Goal: Information Seeking & Learning: Understand process/instructions

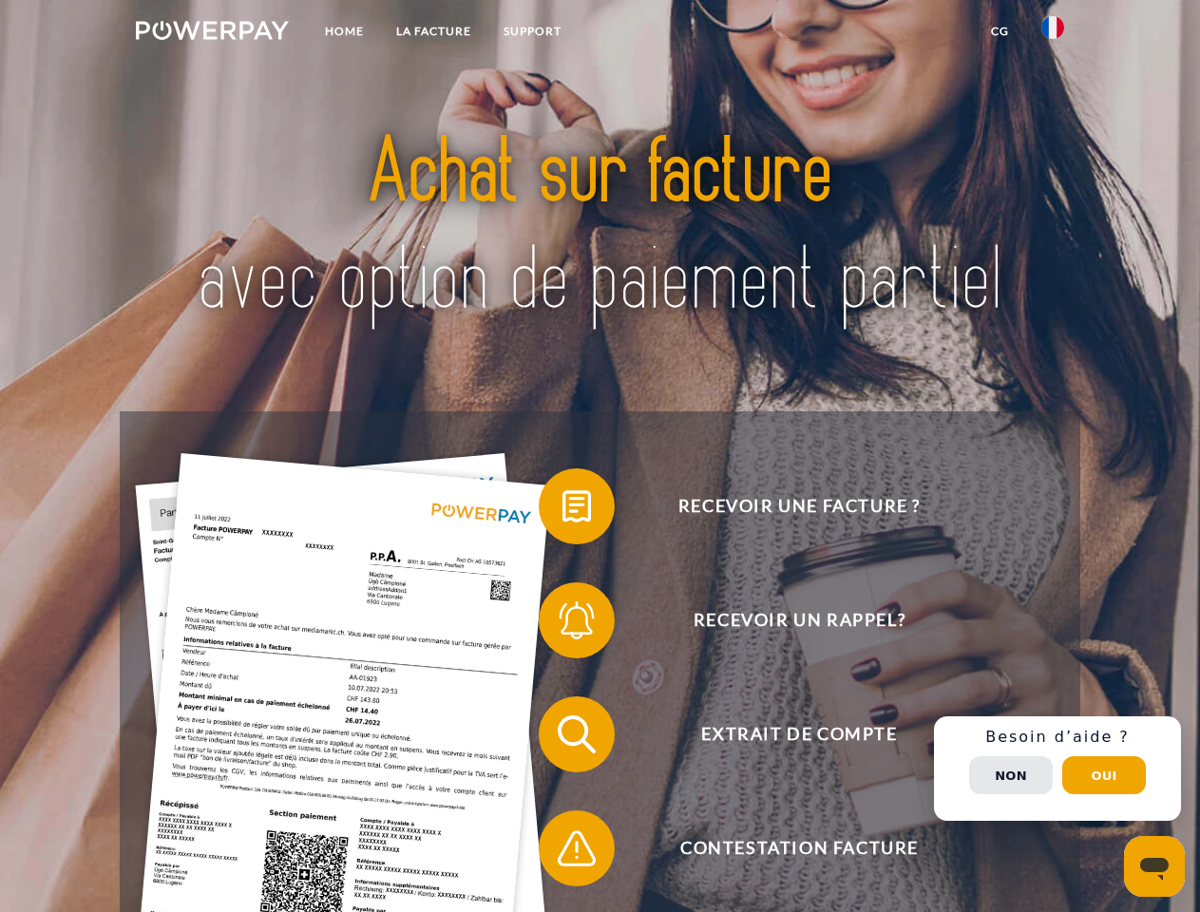
click at [212, 33] on img at bounding box center [212, 30] width 153 height 19
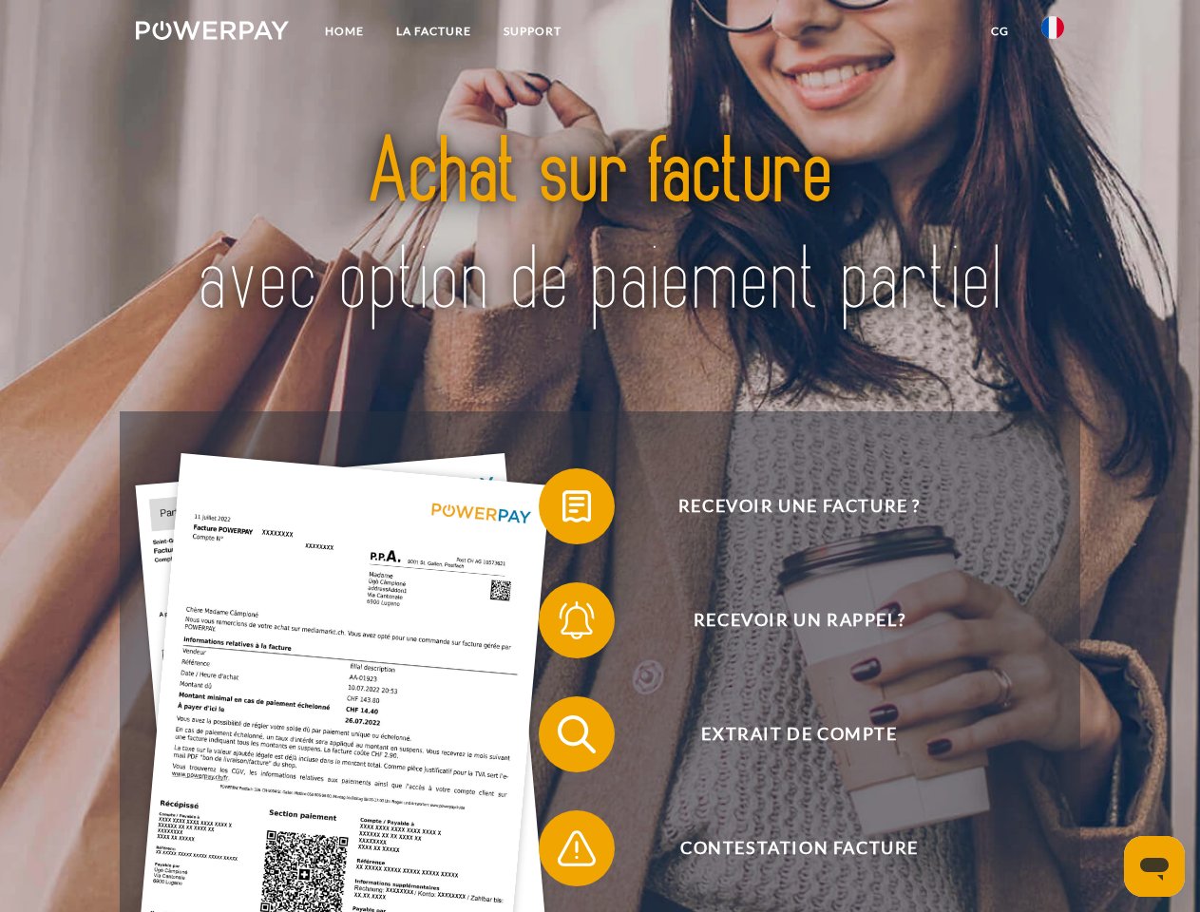
click at [1053, 33] on img at bounding box center [1053, 27] width 23 height 23
click at [1000, 31] on link "CG" at bounding box center [1000, 31] width 50 height 34
click at [563, 510] on span at bounding box center [548, 506] width 95 height 95
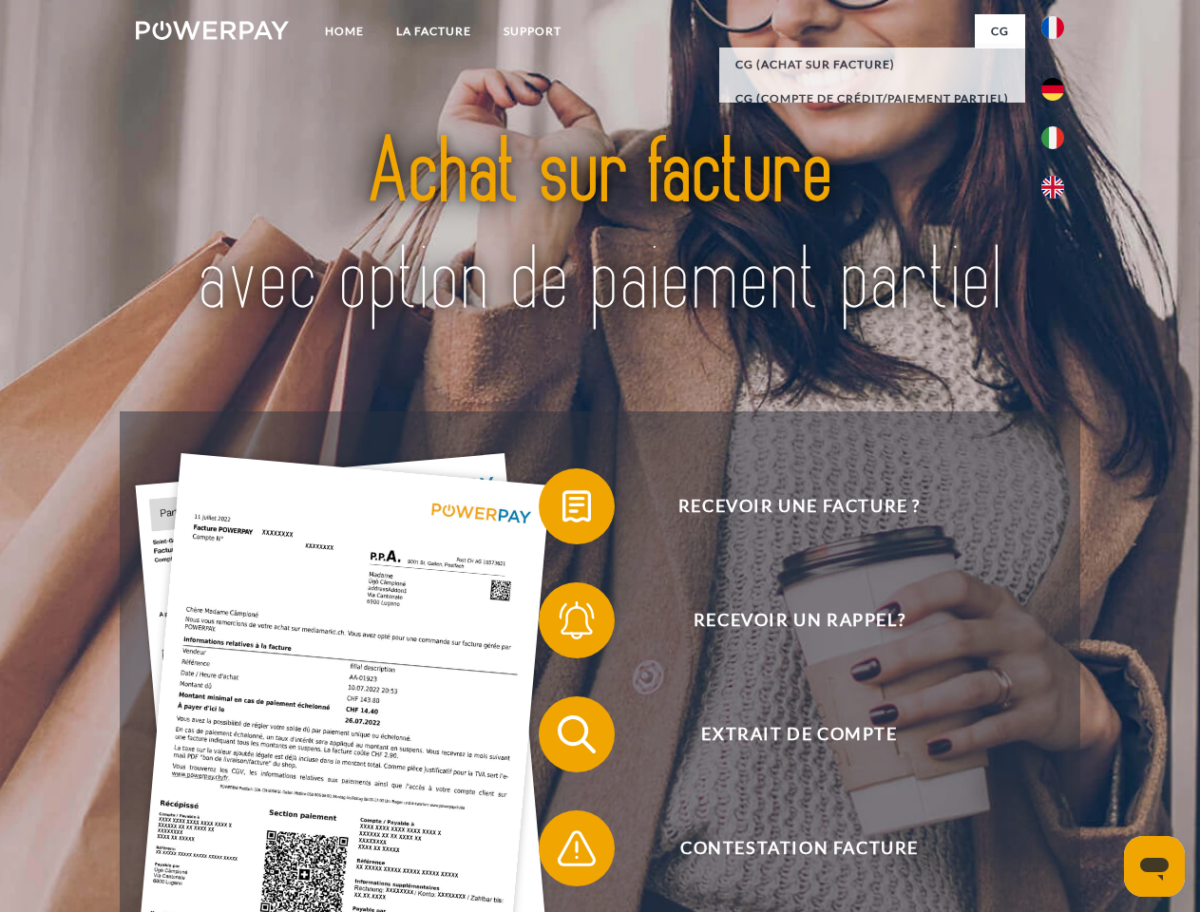
click at [563, 624] on span at bounding box center [548, 620] width 95 height 95
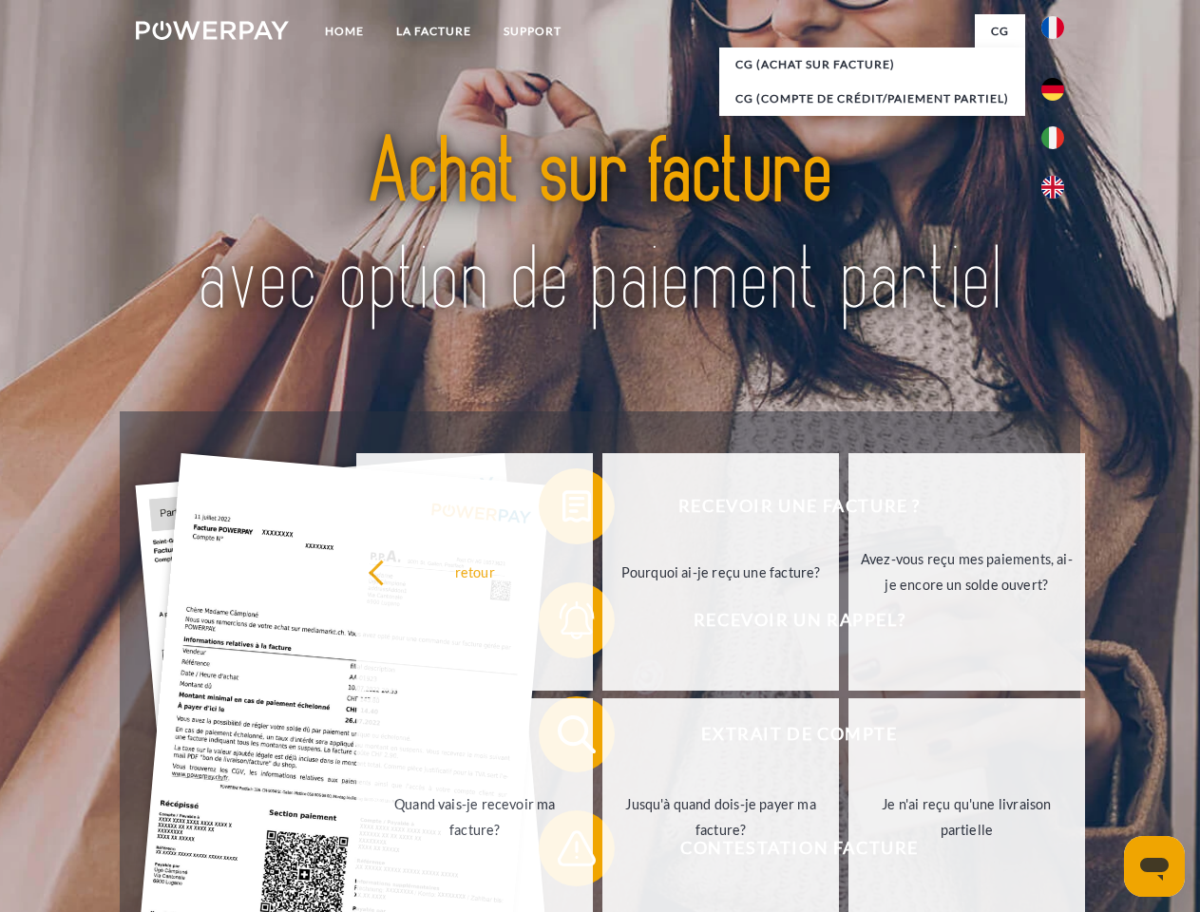
click at [603, 738] on link "Jusqu'à quand dois-je payer ma facture?" at bounding box center [721, 818] width 237 height 238
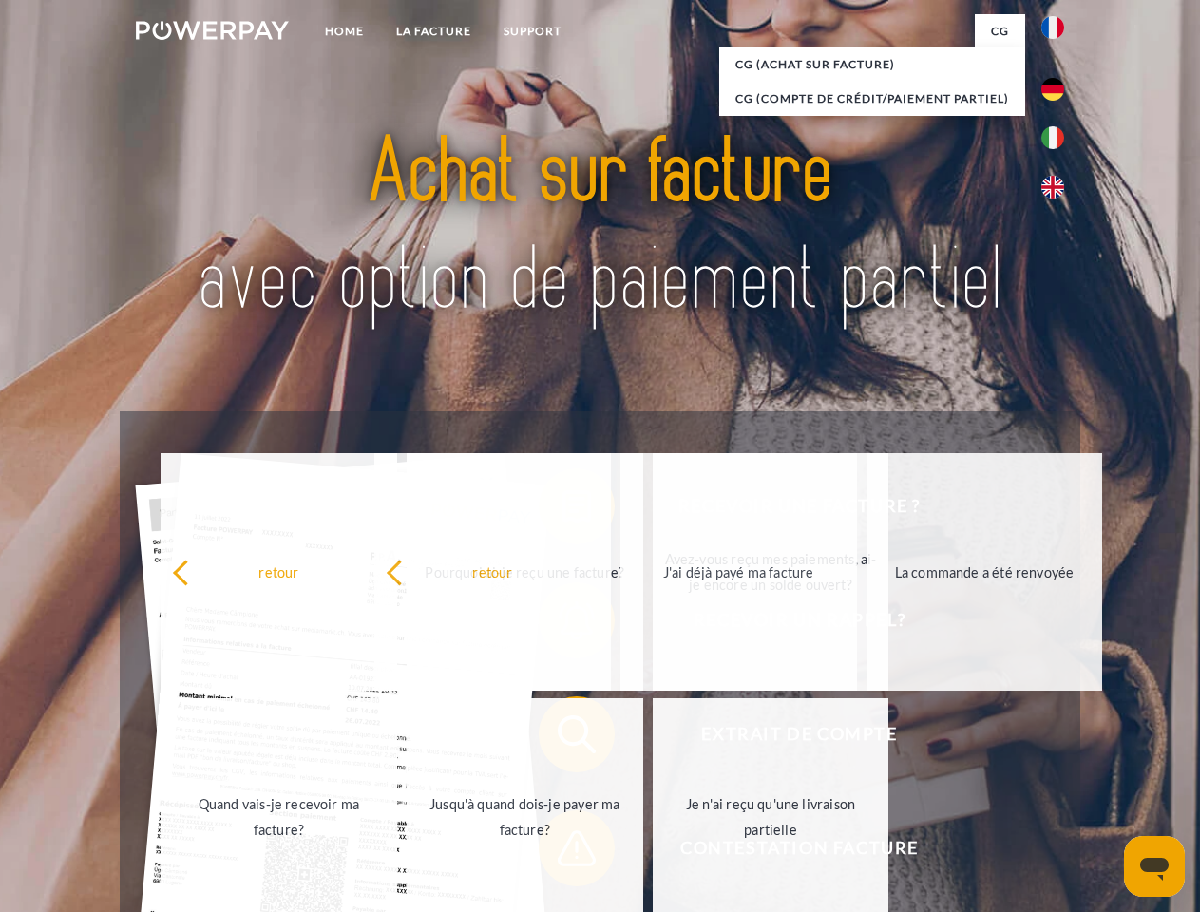
click at [563, 853] on div "retour Pourquoi ai-je reçu une facture? Avez-vous reçu mes paiements, ai-je enc…" at bounding box center [526, 695] width 768 height 490
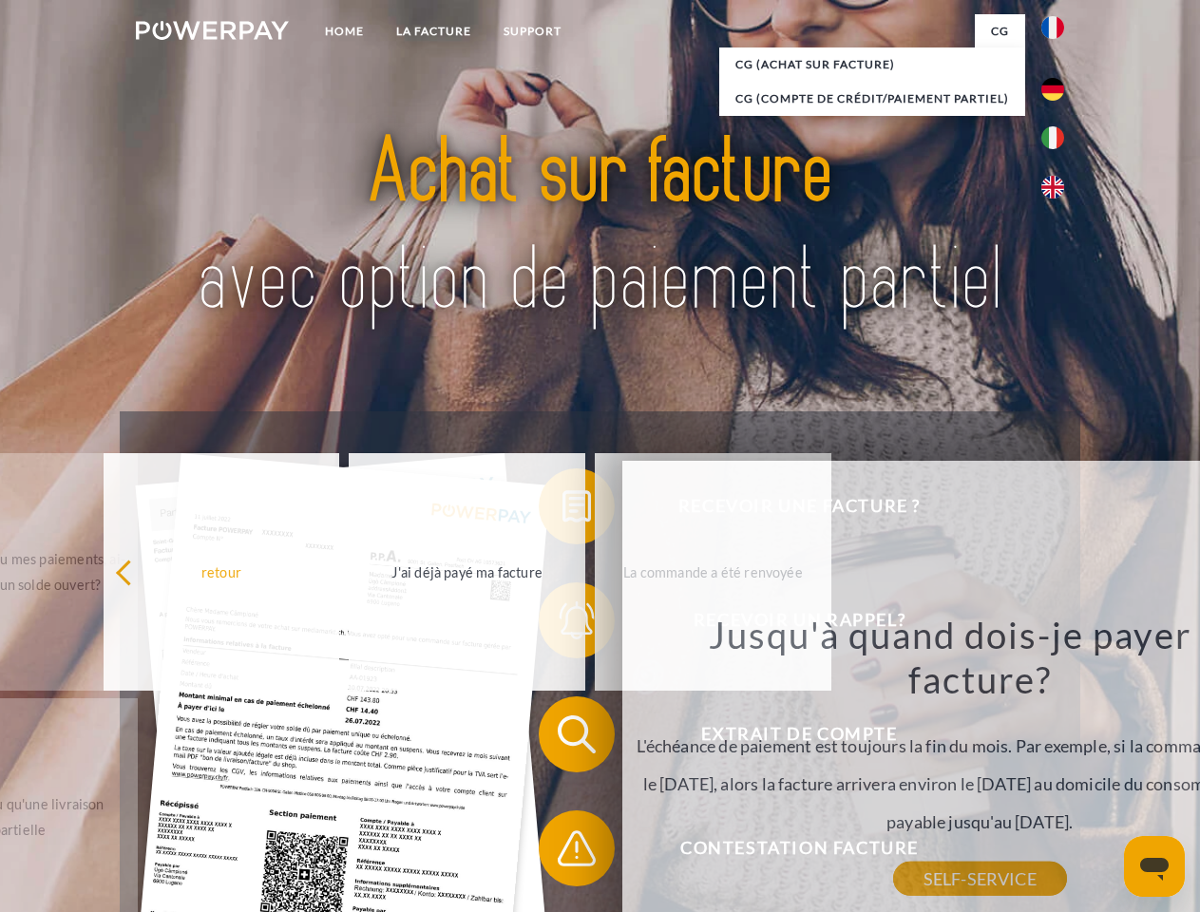
click at [1058, 769] on div "Recevoir une facture ? Recevoir un rappel? Extrait de compte retour" at bounding box center [600, 792] width 960 height 760
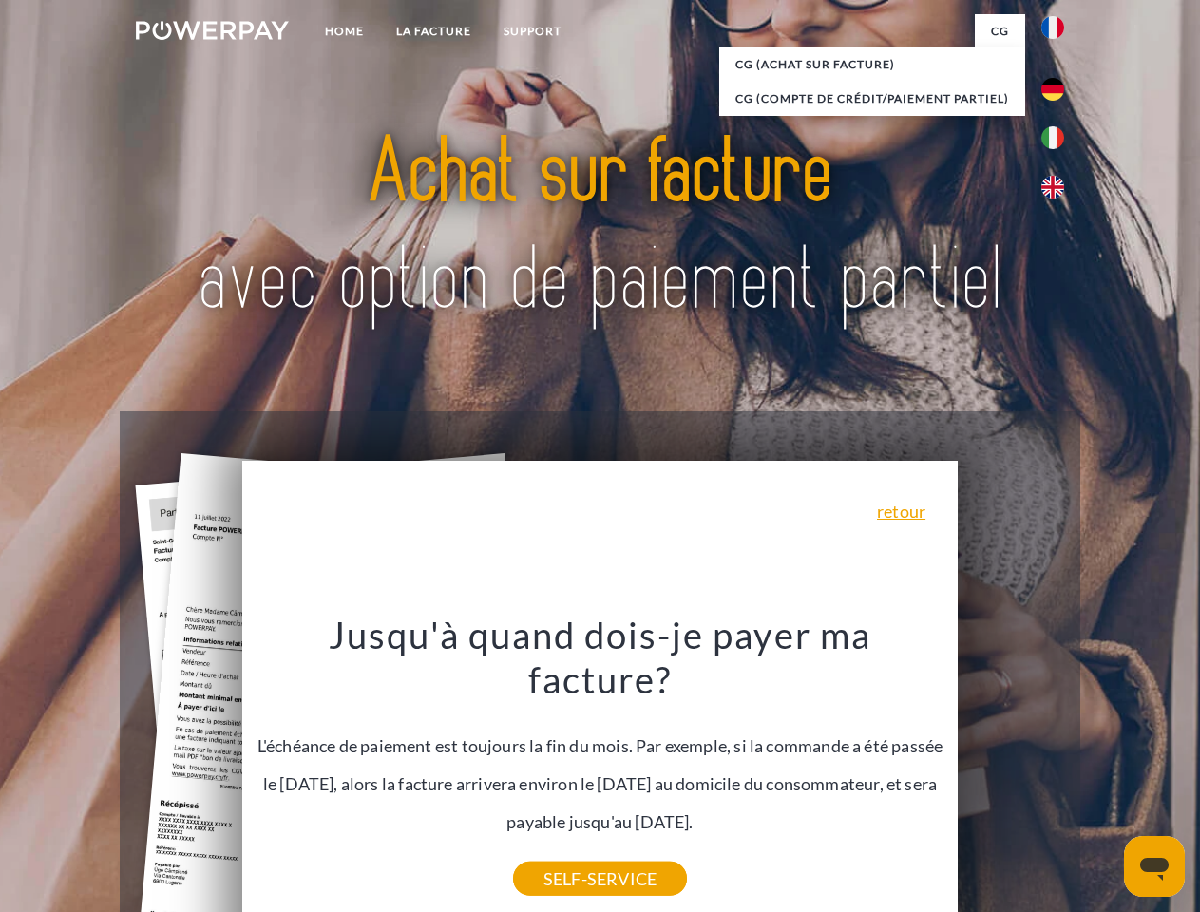
click at [1011, 773] on span "Extrait de compte" at bounding box center [799, 735] width 466 height 76
click at [1104, 776] on header "Home LA FACTURE Support" at bounding box center [600, 656] width 1200 height 1313
